Goal: Contribute content: Contribute content

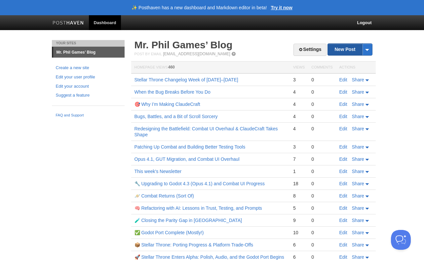
click at [343, 50] on link "New Post" at bounding box center [350, 50] width 44 height 12
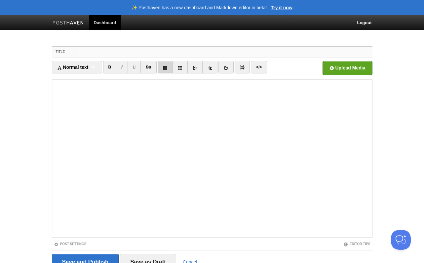
paste input "Ground Combat & Territory Borders Revamped"
type input "Ground Combat & Territory Borders Revamped"
drag, startPoint x: 213, startPoint y: 52, endPoint x: 72, endPoint y: 51, distance: 140.4
click at [72, 51] on div "Title Ground Combat & Territory Borders Revamped" at bounding box center [212, 52] width 320 height 11
click at [207, 54] on input "Ground Combat & Territory Borders Revamped" at bounding box center [225, 52] width 294 height 11
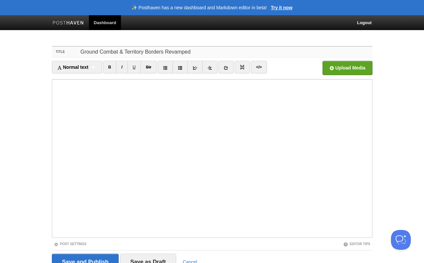
drag, startPoint x: 207, startPoint y: 54, endPoint x: 68, endPoint y: 48, distance: 138.8
click at [68, 48] on div "Title Ground Combat & Territory Borders Revamped" at bounding box center [212, 52] width 320 height 11
click at [234, 49] on input "Ground Combat & Territory Borders Revamped" at bounding box center [225, 52] width 294 height 11
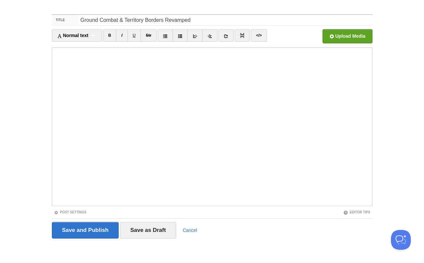
click at [79, 214] on div "Post Settings" at bounding box center [132, 212] width 160 height 6
click at [84, 212] on link "Post Settings" at bounding box center [70, 212] width 33 height 4
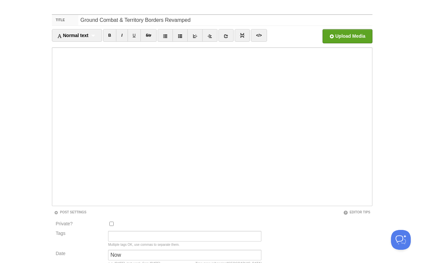
scroll to position [97, 0]
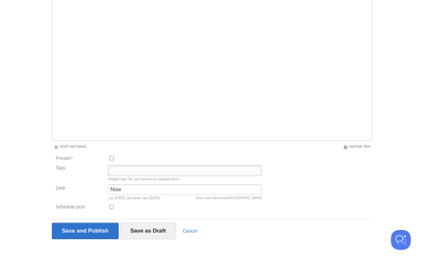
click at [133, 170] on input "Tags" at bounding box center [184, 170] width 153 height 11
paste input "stellar throne, devlog, game development, 4x strategy, indie game, space strate…"
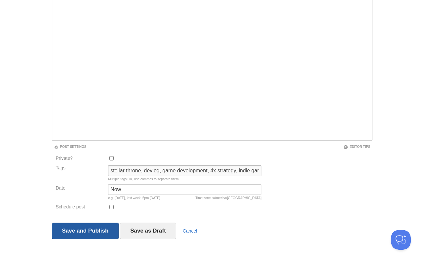
type input "stellar throne, devlog, game development, 4x strategy, indie game, space strate…"
click at [100, 233] on input "Save and Publish" at bounding box center [85, 230] width 67 height 17
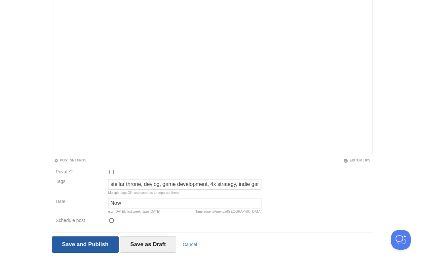
scroll to position [40, 0]
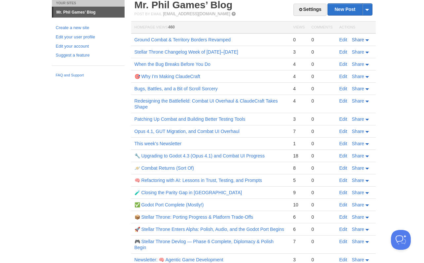
click at [356, 41] on span "Share" at bounding box center [358, 39] width 12 height 5
click at [342, 63] on link "Twitter" at bounding box center [348, 60] width 43 height 10
